Goal: Transaction & Acquisition: Purchase product/service

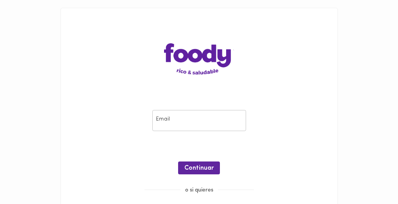
click at [209, 132] on div "Email Email" at bounding box center [199, 120] width 98 height 25
click at [210, 121] on input "email" at bounding box center [199, 120] width 94 height 21
type input "[EMAIL_ADDRESS][DOMAIN_NAME]"
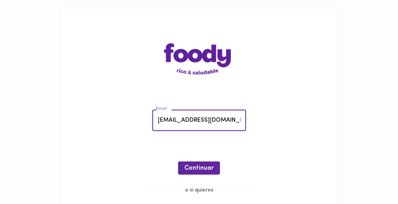
click at [196, 163] on button "Continuar" at bounding box center [199, 168] width 42 height 13
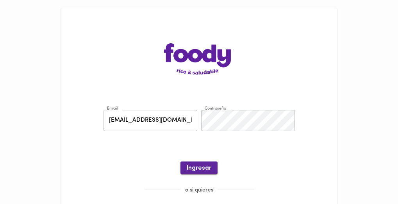
click at [199, 169] on span "Ingresar" at bounding box center [199, 168] width 25 height 7
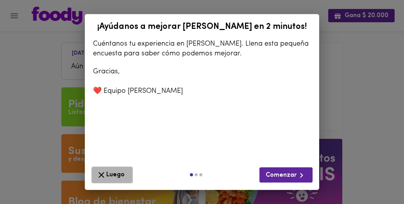
click at [121, 173] on span "Luego" at bounding box center [111, 175] width 31 height 10
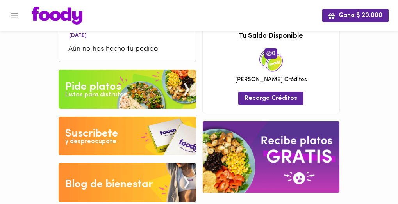
scroll to position [27, 0]
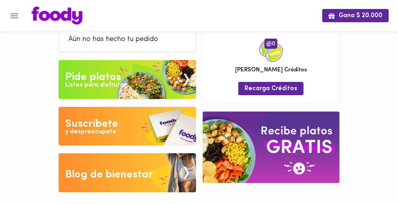
click at [114, 86] on div "Listos para disfrutar" at bounding box center [95, 85] width 61 height 9
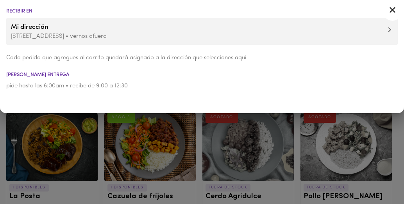
click at [394, 16] on div at bounding box center [392, 11] width 19 height 19
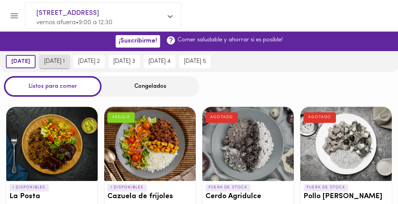
click at [55, 57] on button "[DATE] 1" at bounding box center [54, 61] width 30 height 13
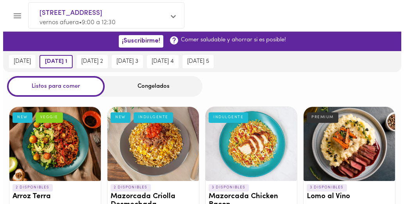
scroll to position [39, 0]
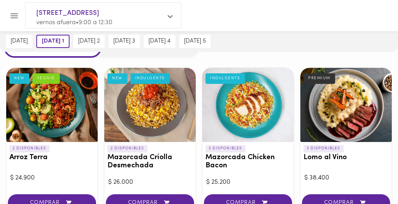
click at [76, 101] on div at bounding box center [51, 105] width 91 height 74
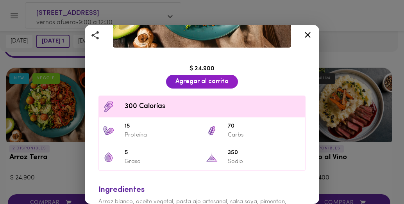
scroll to position [153, 0]
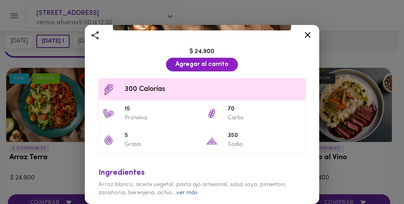
click at [182, 190] on link "ver más" at bounding box center [186, 193] width 21 height 6
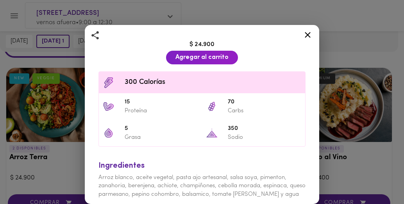
scroll to position [162, 0]
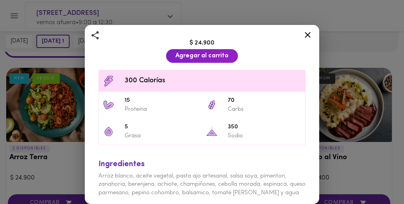
click at [310, 38] on icon at bounding box center [308, 35] width 10 height 10
